Goal: Find specific page/section: Find specific page/section

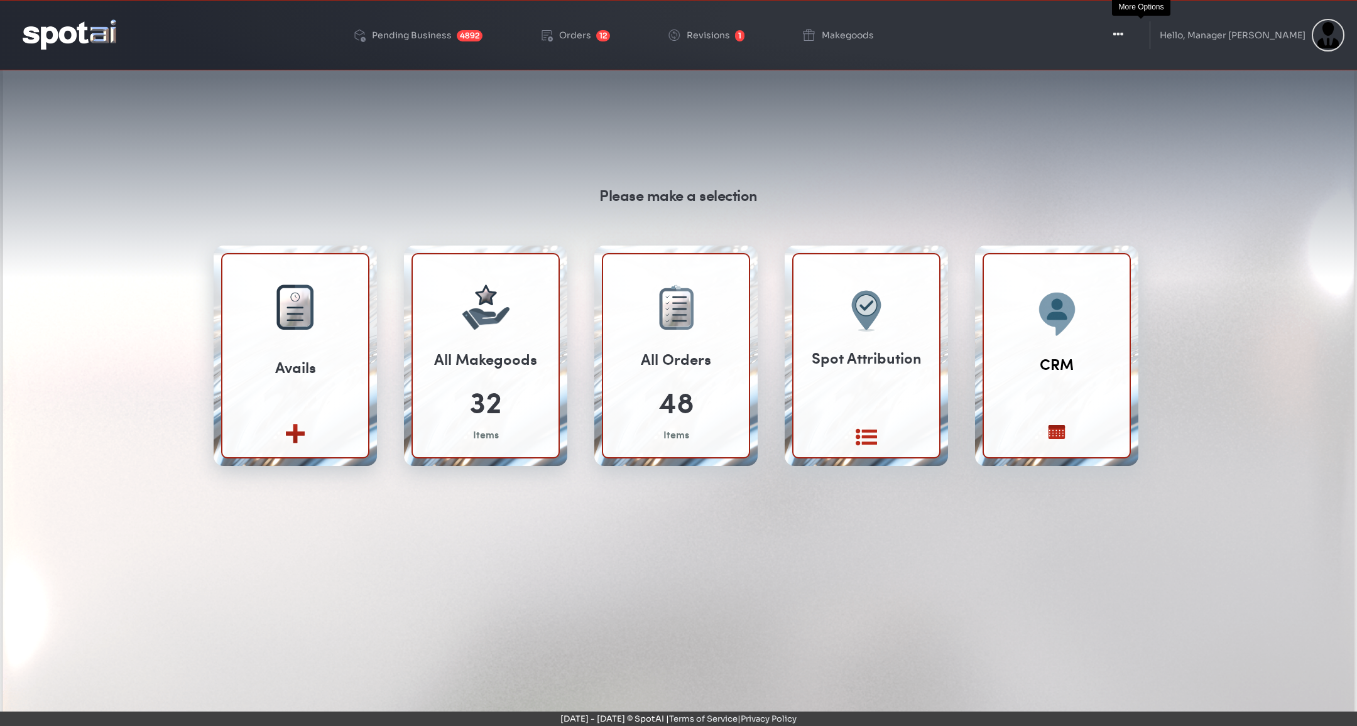
click at [1130, 30] on button "Toggle Dropdown" at bounding box center [1119, 34] width 38 height 31
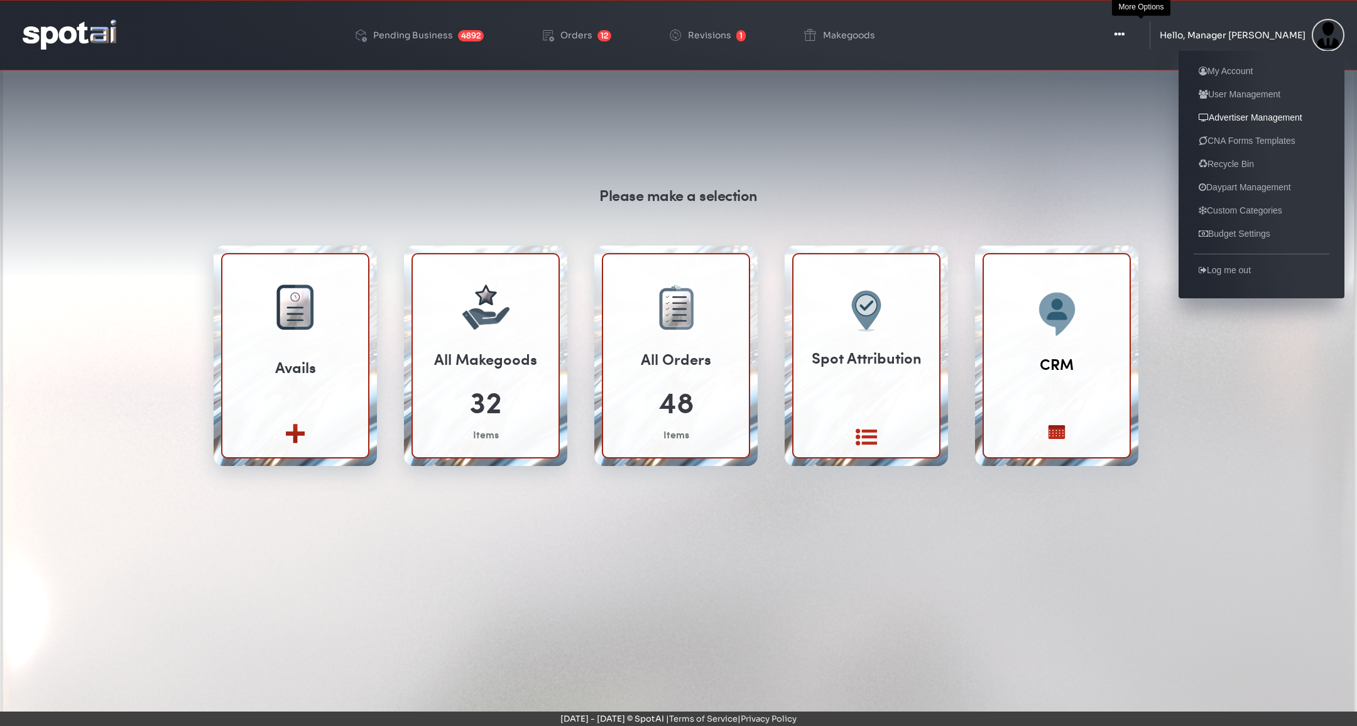
click at [1285, 116] on link "Advertiser Management" at bounding box center [1251, 117] width 114 height 15
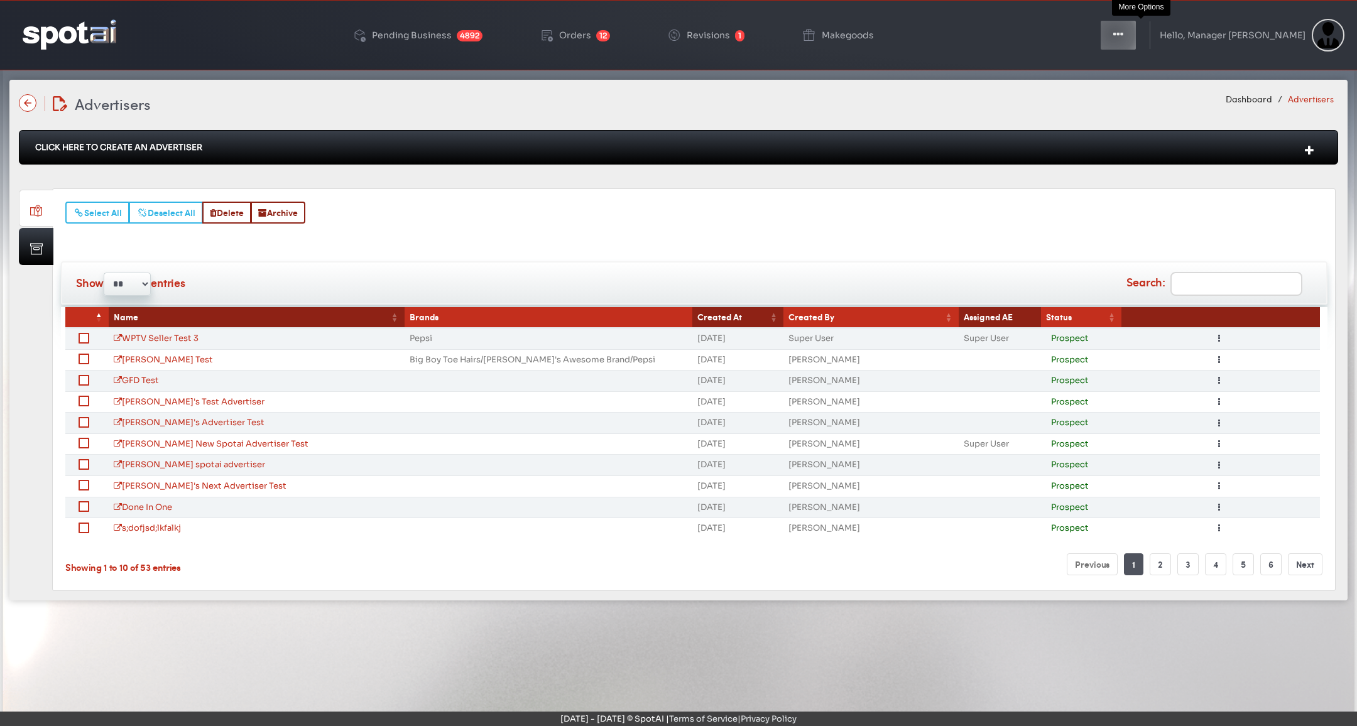
click at [1124, 34] on icon "button" at bounding box center [1119, 34] width 10 height 13
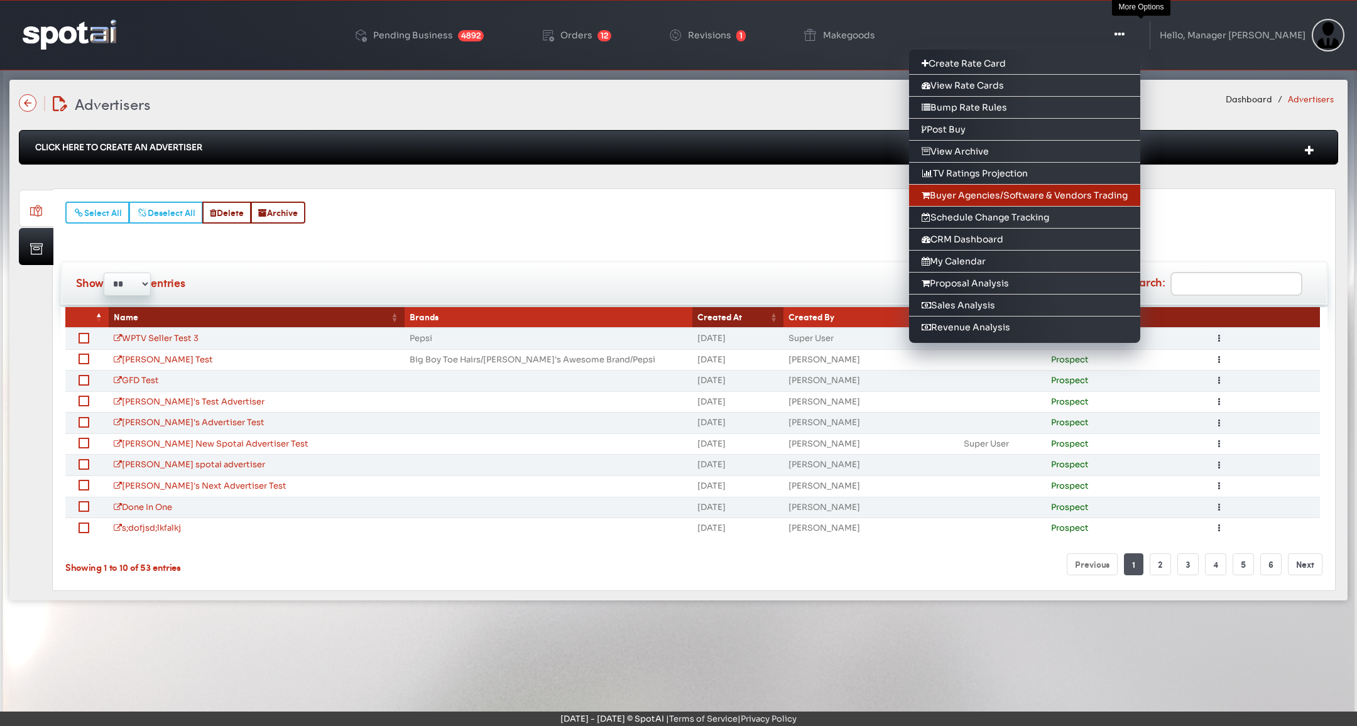
click at [1088, 192] on link "Buyer Agencies/Software & Vendors Trading" at bounding box center [1024, 196] width 231 height 22
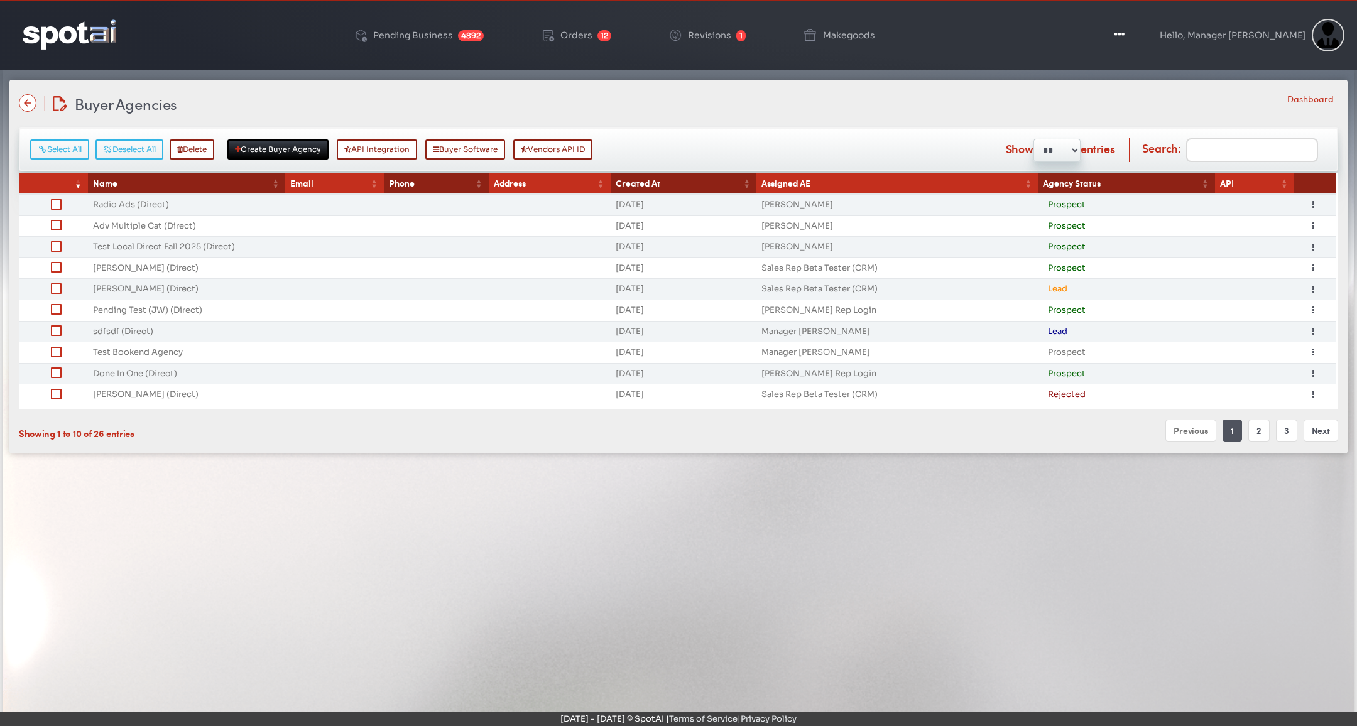
scroll to position [3, 0]
